Goal: Task Accomplishment & Management: Manage account settings

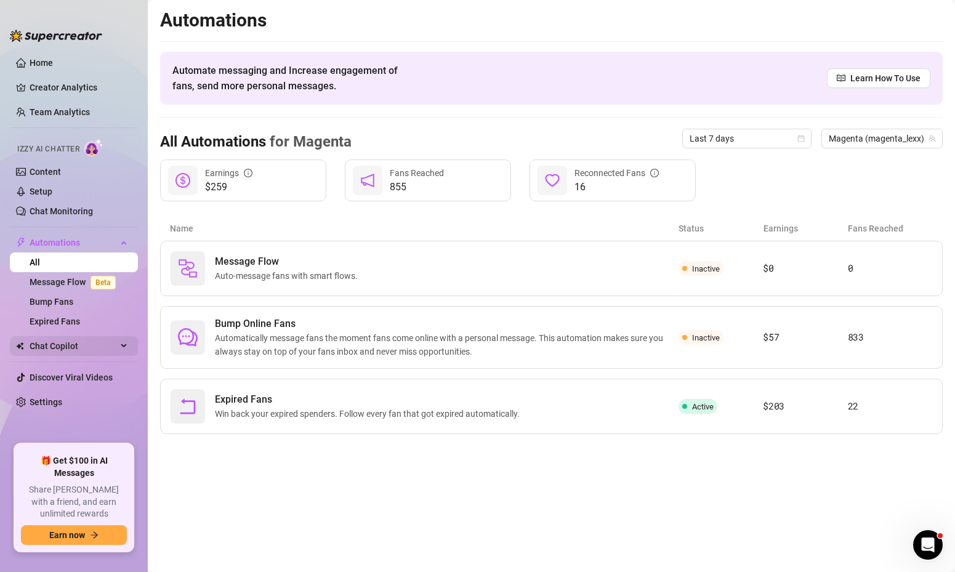
click at [73, 339] on span "Chat Copilot" at bounding box center [73, 346] width 87 height 20
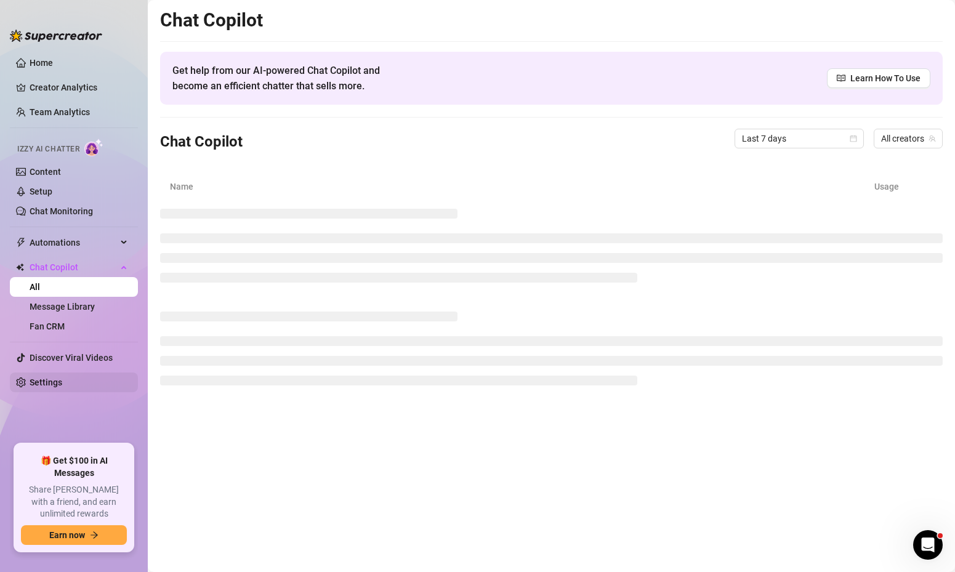
click at [54, 387] on link "Settings" at bounding box center [46, 383] width 33 height 10
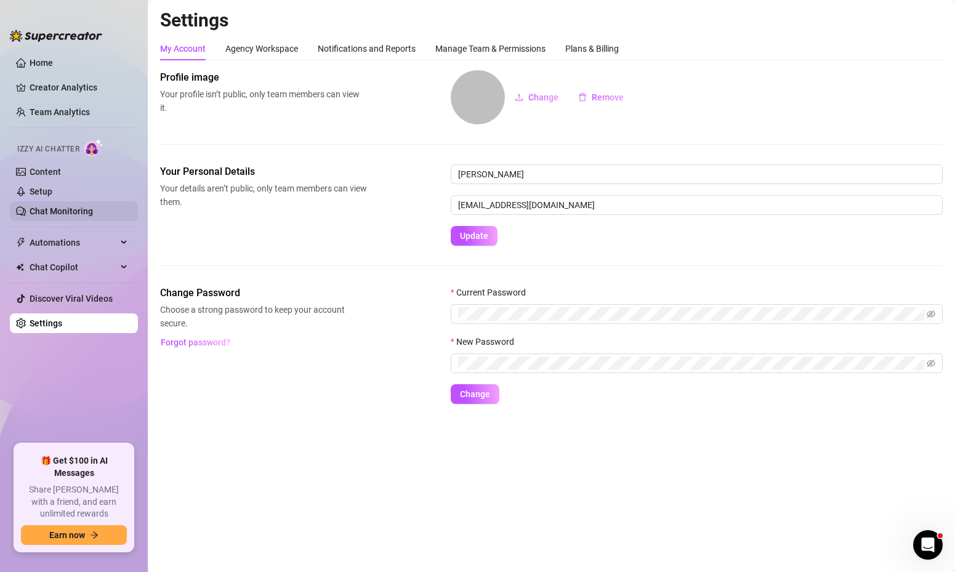
click at [71, 206] on link "Chat Monitoring" at bounding box center [61, 211] width 63 height 10
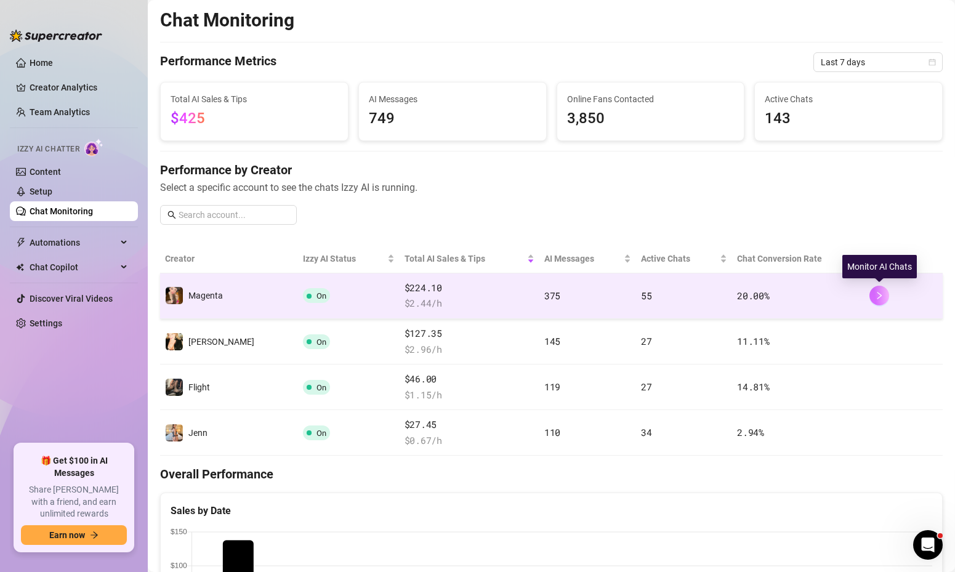
click at [877, 297] on icon "right" at bounding box center [879, 295] width 9 height 9
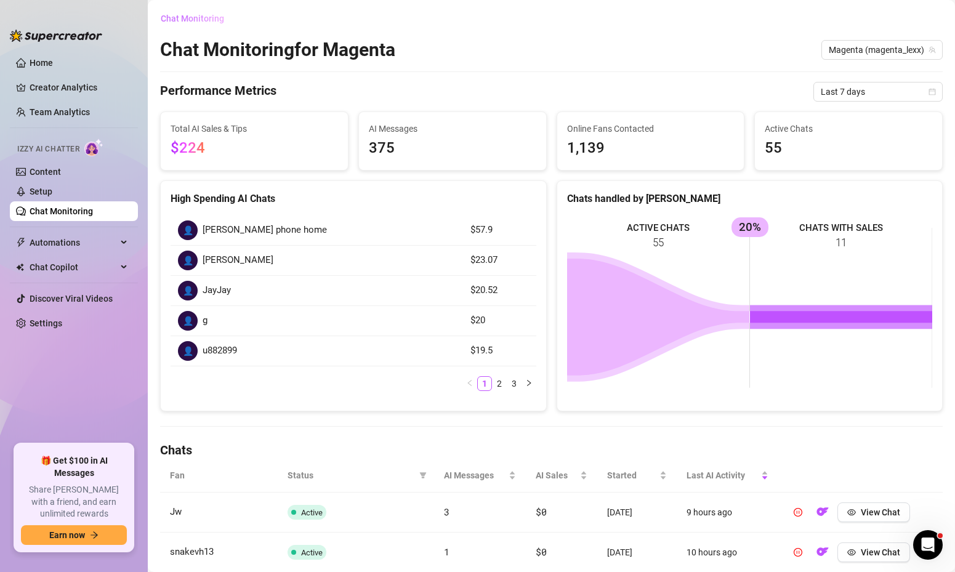
click at [197, 17] on span "Chat Monitoring" at bounding box center [192, 19] width 63 height 10
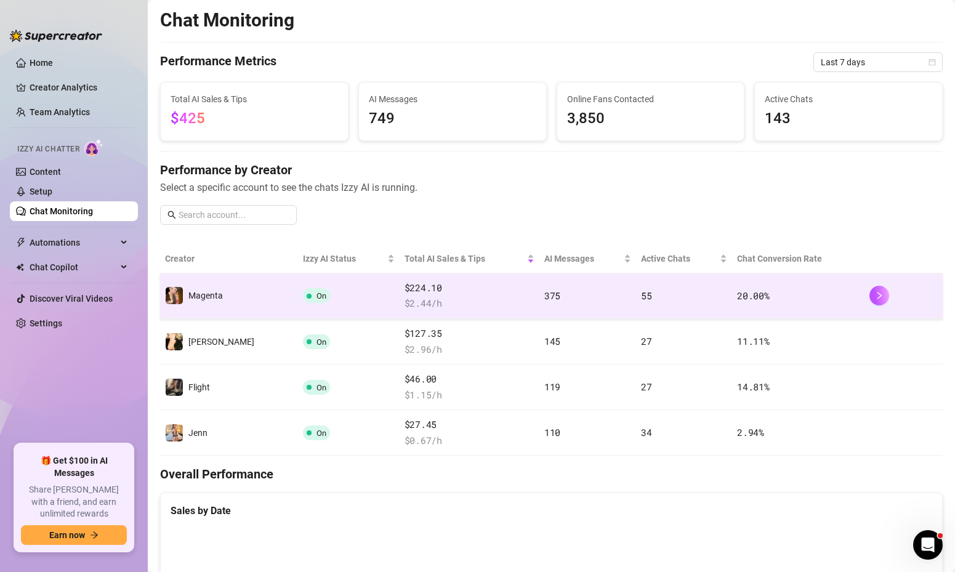
click at [317, 297] on span "On" at bounding box center [322, 295] width 10 height 9
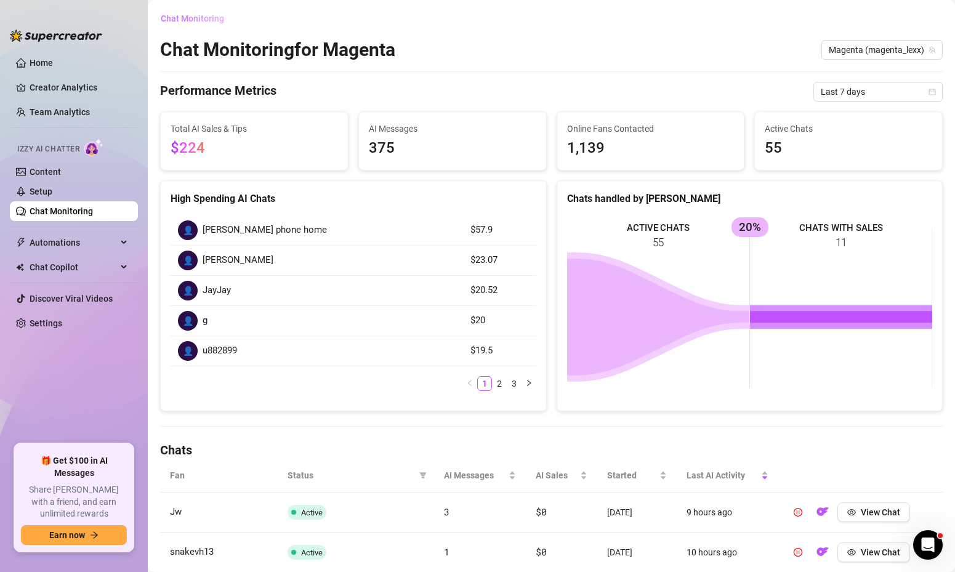
click at [200, 22] on span "Chat Monitoring" at bounding box center [192, 19] width 63 height 10
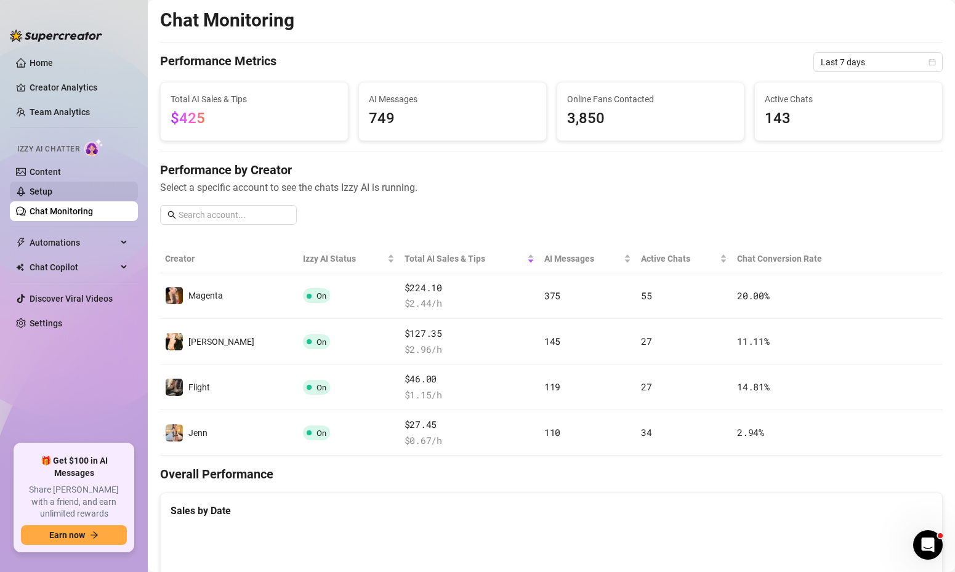
click at [52, 195] on link "Setup" at bounding box center [41, 192] width 23 height 10
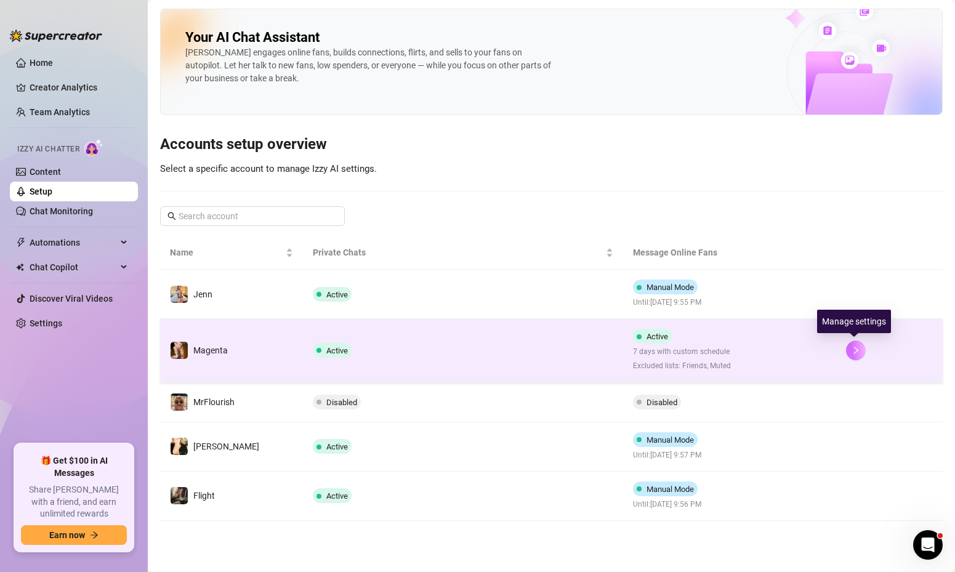
click at [864, 350] on button "button" at bounding box center [856, 351] width 20 height 20
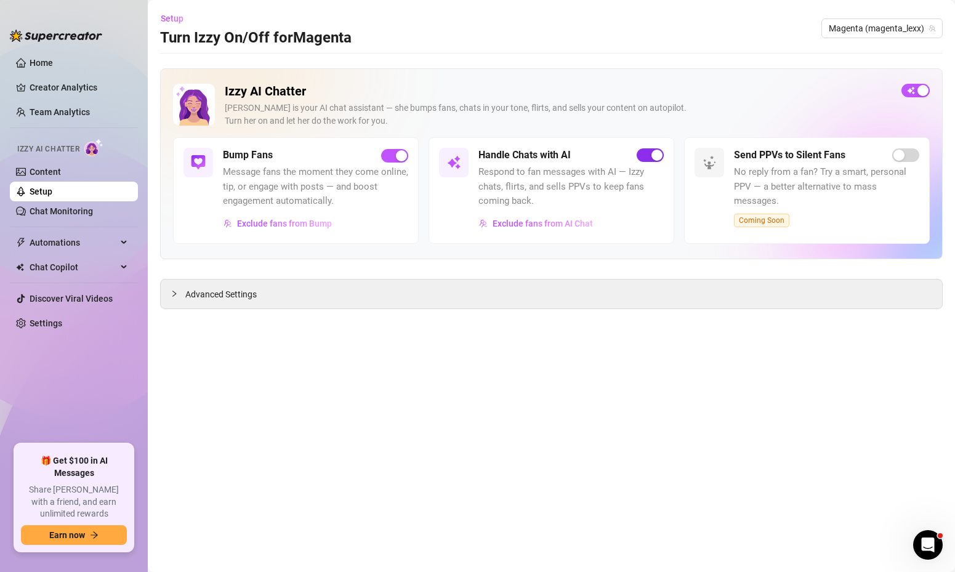
click at [649, 155] on button "button" at bounding box center [650, 155] width 27 height 14
click at [391, 149] on span "button" at bounding box center [394, 156] width 27 height 14
click at [836, 34] on span "Magenta (magenta_lexx)" at bounding box center [882, 28] width 107 height 18
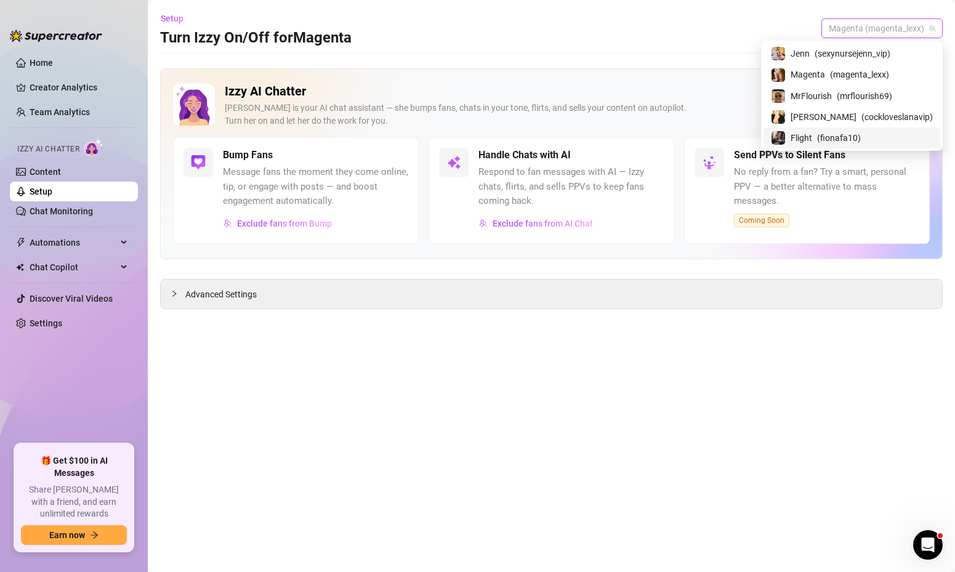
click at [813, 132] on span "Flight" at bounding box center [802, 138] width 22 height 14
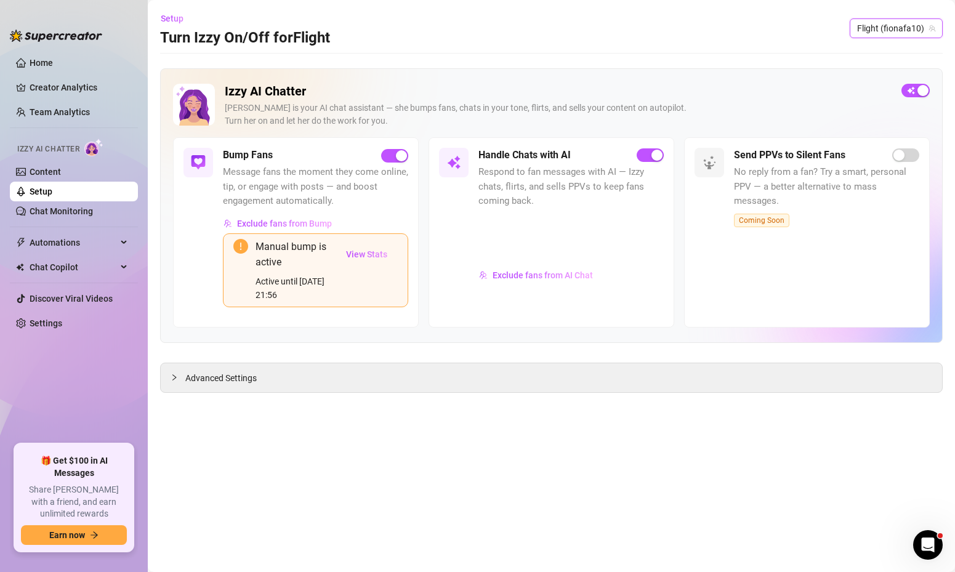
click at [860, 28] on span "Flight (fionafa10)" at bounding box center [896, 28] width 78 height 18
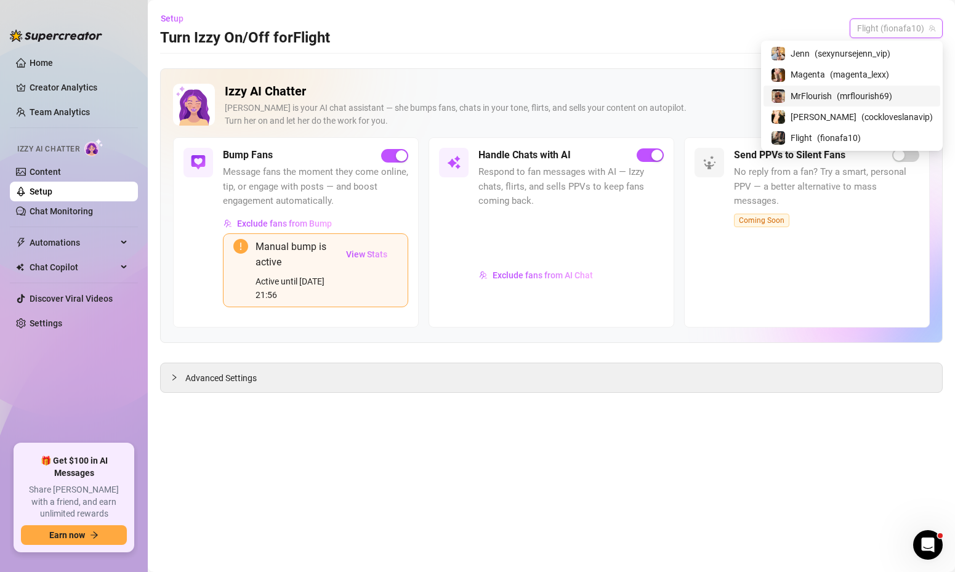
click at [832, 101] on span "MrFlourish" at bounding box center [811, 96] width 41 height 14
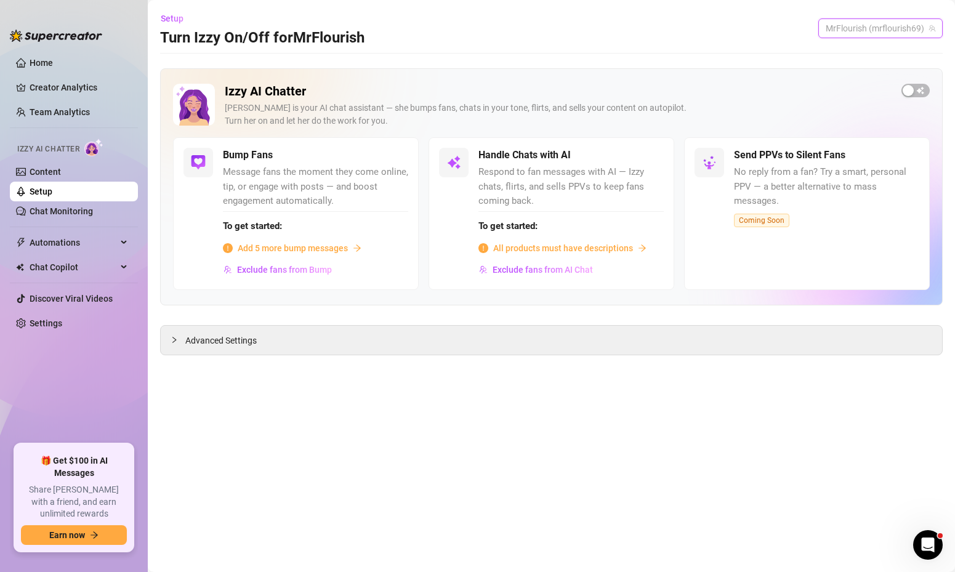
click at [876, 30] on span "MrFlourish (mrflourish69)" at bounding box center [881, 28] width 110 height 18
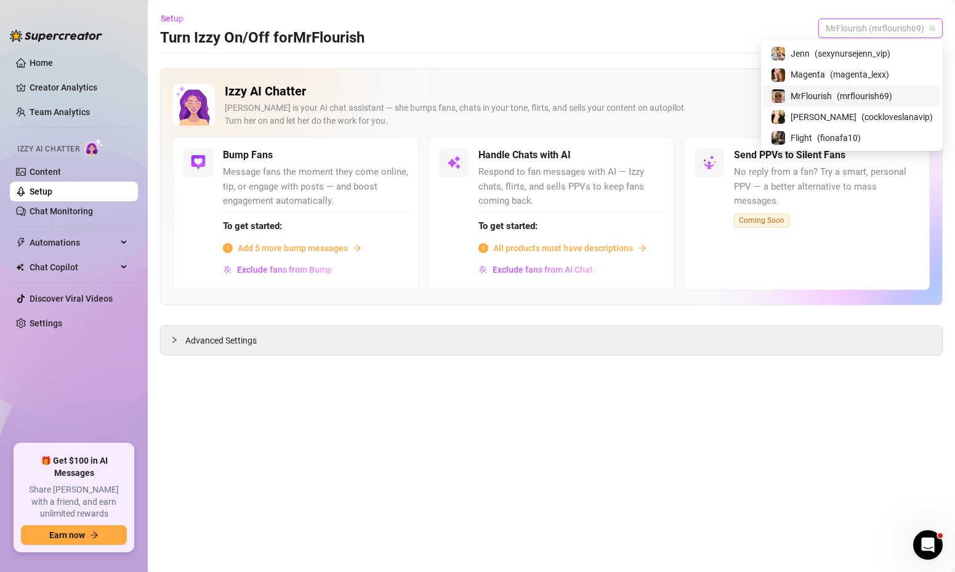
click at [873, 77] on span "( magenta_lexx )" at bounding box center [859, 75] width 59 height 14
